Goal: Information Seeking & Learning: Learn about a topic

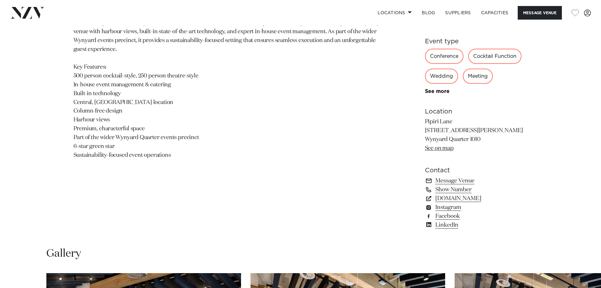
scroll to position [412, 0]
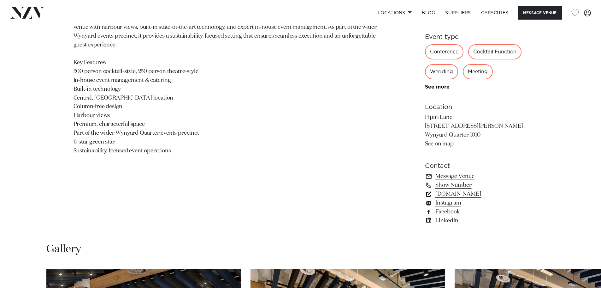
click at [472, 192] on link "precinctflex.co.nz" at bounding box center [476, 193] width 103 height 9
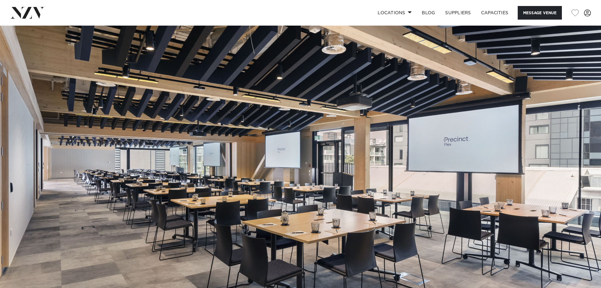
scroll to position [0, 0]
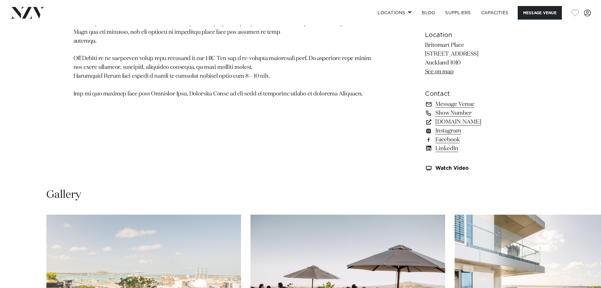
scroll to position [483, 0]
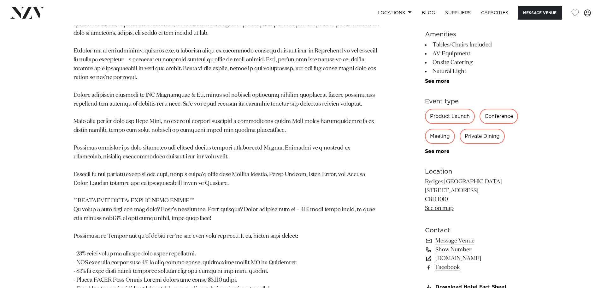
scroll to position [489, 0]
click at [457, 256] on link "www.rydges.com" at bounding box center [476, 257] width 103 height 9
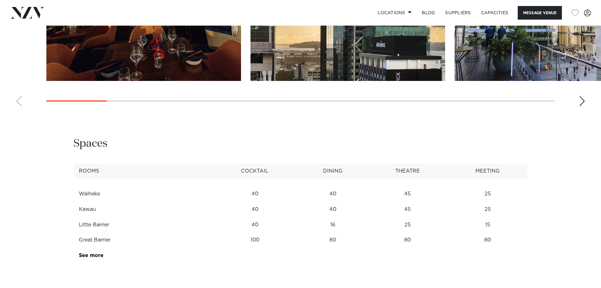
click at [212, 100] on swiper-container at bounding box center [300, 24] width 601 height 173
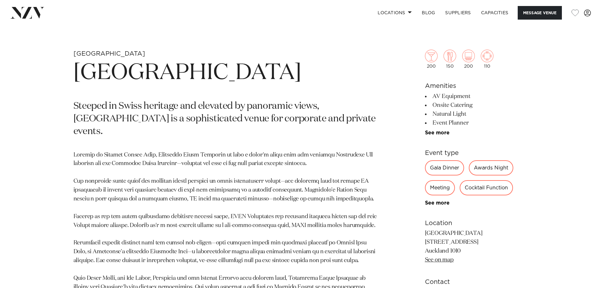
scroll to position [286, 0]
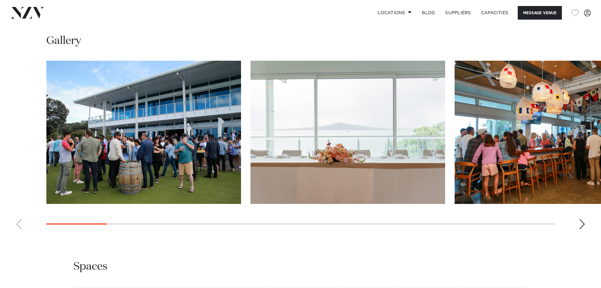
scroll to position [710, 0]
click at [582, 218] on div "Next slide" at bounding box center [582, 223] width 6 height 10
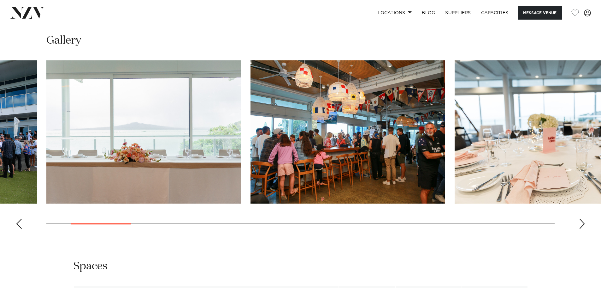
click at [582, 218] on div "Next slide" at bounding box center [582, 223] width 6 height 10
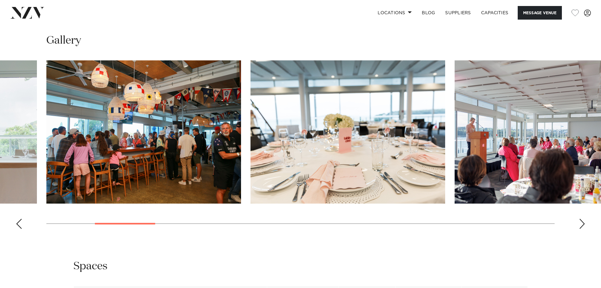
click at [582, 218] on div "Next slide" at bounding box center [582, 223] width 6 height 10
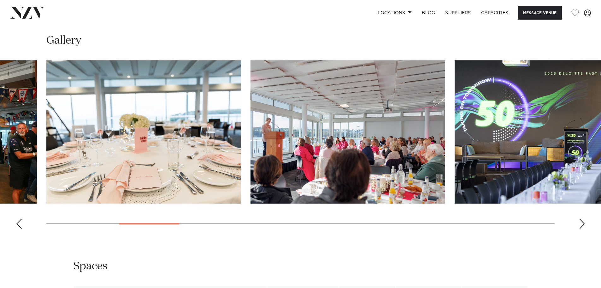
click at [582, 218] on div "Next slide" at bounding box center [582, 223] width 6 height 10
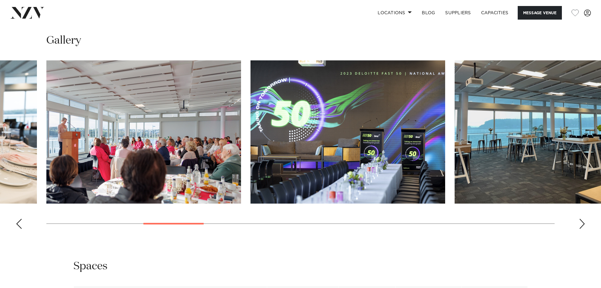
click at [582, 218] on div "Next slide" at bounding box center [582, 223] width 6 height 10
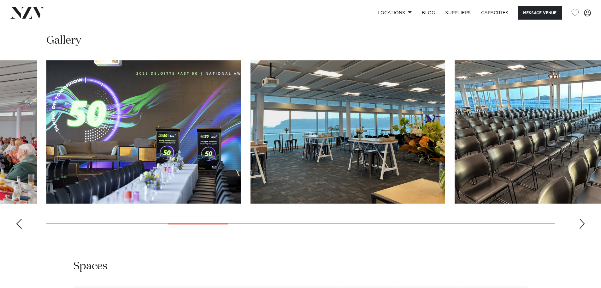
click at [583, 218] on div "Next slide" at bounding box center [582, 223] width 6 height 10
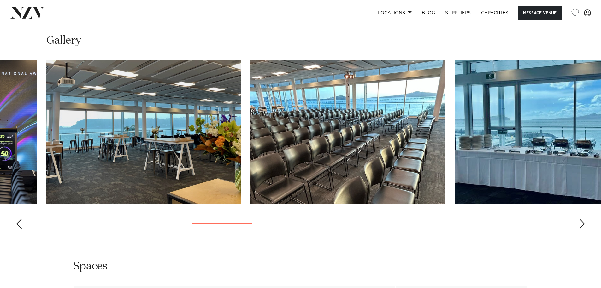
click at [583, 218] on div "Next slide" at bounding box center [582, 223] width 6 height 10
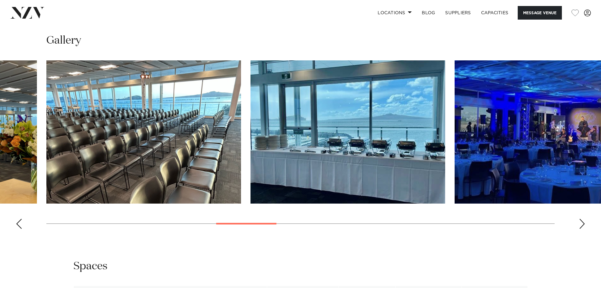
click at [583, 218] on div "Next slide" at bounding box center [582, 223] width 6 height 10
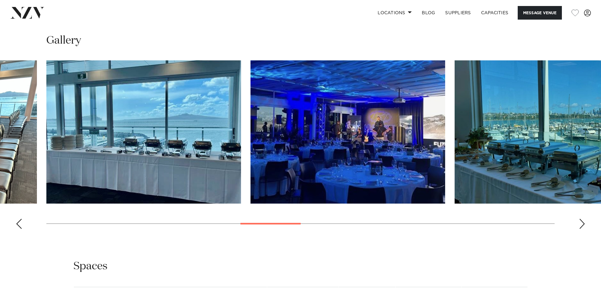
click at [583, 218] on div "Next slide" at bounding box center [582, 223] width 6 height 10
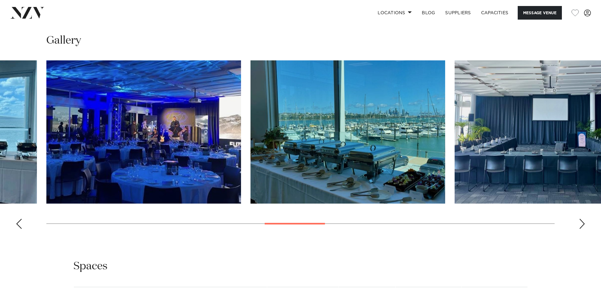
click at [583, 218] on div "Next slide" at bounding box center [582, 223] width 6 height 10
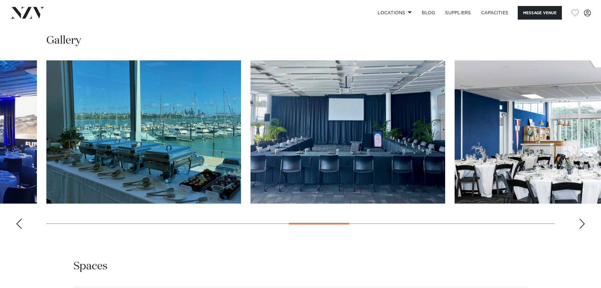
click at [583, 218] on div "Next slide" at bounding box center [582, 223] width 6 height 10
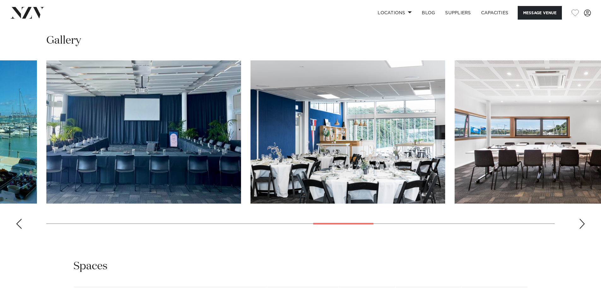
click at [583, 218] on div "Next slide" at bounding box center [582, 223] width 6 height 10
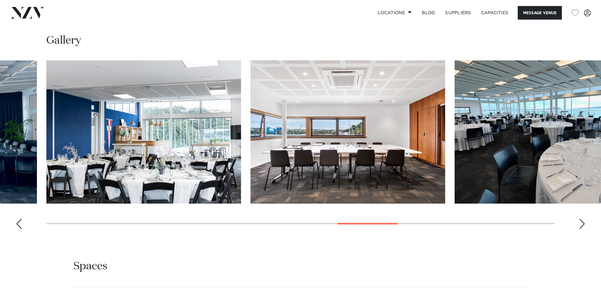
click at [583, 218] on div "Next slide" at bounding box center [582, 223] width 6 height 10
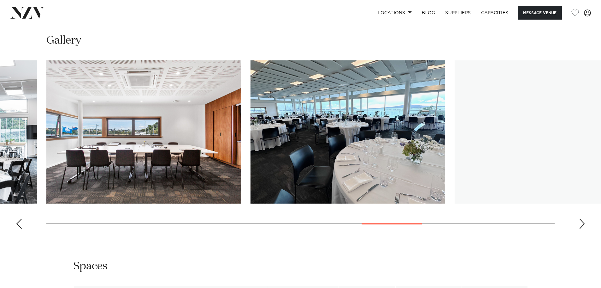
click at [583, 218] on div "Next slide" at bounding box center [582, 223] width 6 height 10
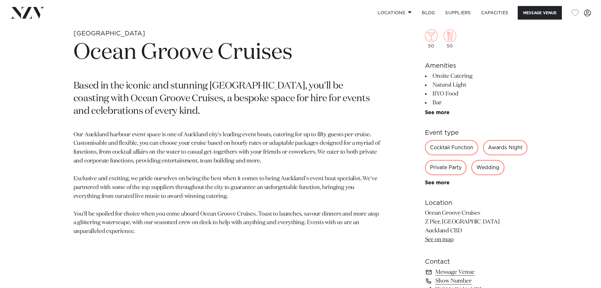
scroll to position [322, 0]
